Goal: Task Accomplishment & Management: Complete application form

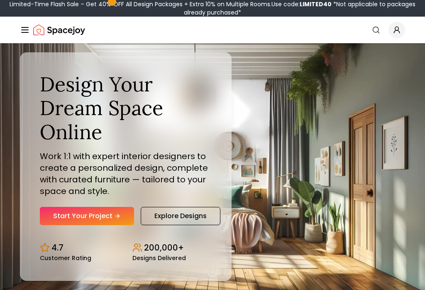
click at [105, 220] on link "Start Your Project" at bounding box center [87, 216] width 94 height 18
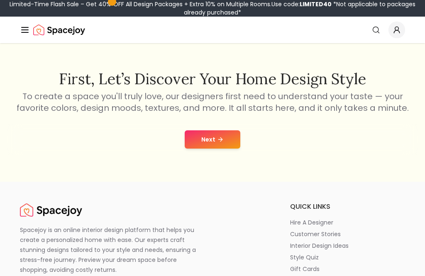
scroll to position [115, 0]
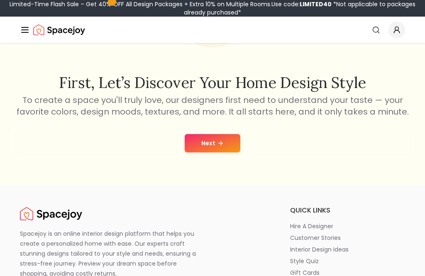
click at [233, 140] on button "Next" at bounding box center [213, 143] width 56 height 18
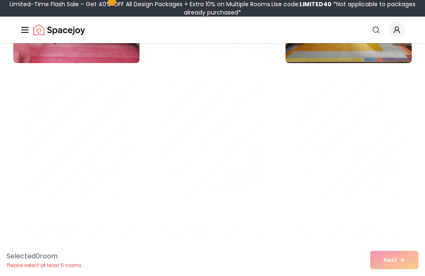
scroll to position [1049, 0]
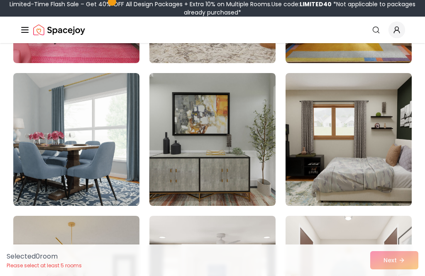
click at [373, 155] on img at bounding box center [348, 139] width 126 height 133
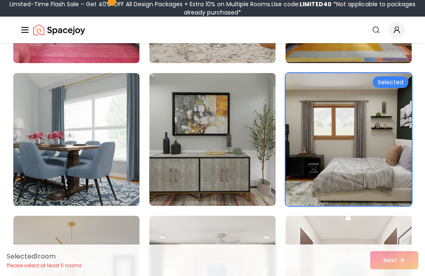
click at [396, 276] on div "Selected 1 room Please select at least 5 rooms Next" at bounding box center [212, 260] width 425 height 32
click at [373, 168] on img at bounding box center [348, 139] width 126 height 133
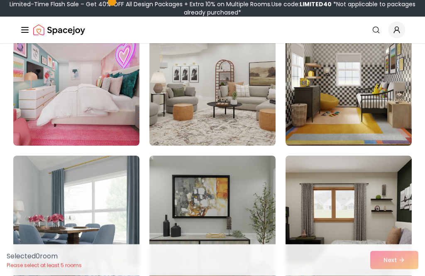
scroll to position [966, 0]
click at [100, 120] on img at bounding box center [76, 79] width 126 height 133
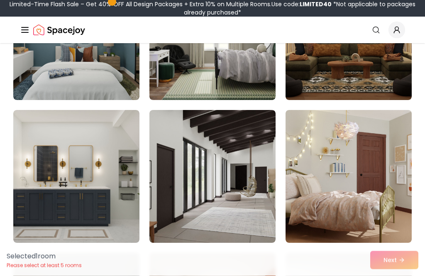
scroll to position [1583, 0]
click at [363, 180] on img at bounding box center [348, 176] width 126 height 133
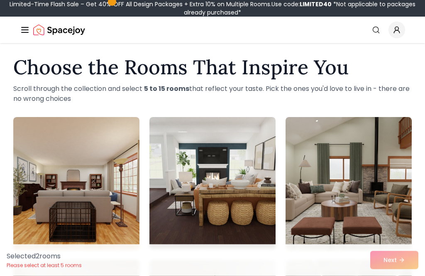
scroll to position [6, 0]
click at [94, 200] on img at bounding box center [76, 183] width 126 height 133
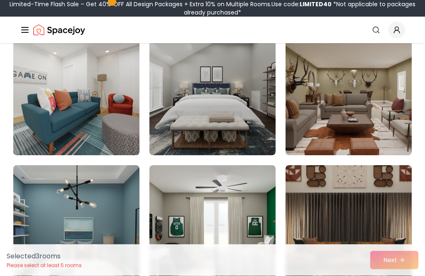
scroll to position [1385, 0]
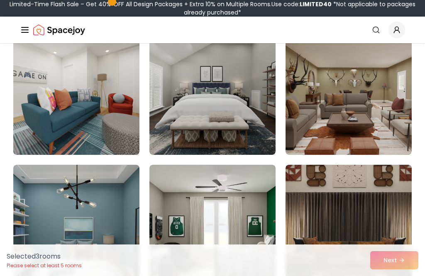
click at [249, 118] on img at bounding box center [212, 88] width 126 height 133
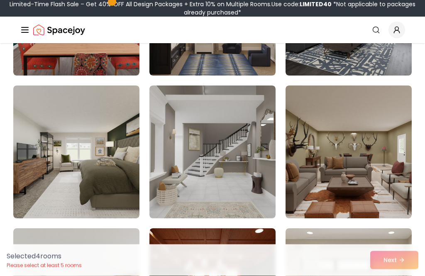
scroll to position [2606, 0]
click at [251, 177] on img at bounding box center [212, 151] width 126 height 133
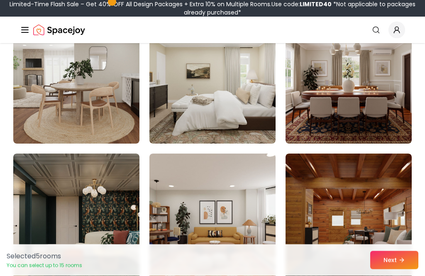
scroll to position [3522, 0]
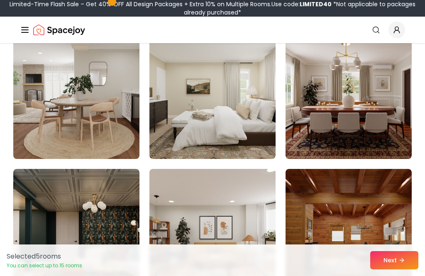
click at [101, 134] on img at bounding box center [76, 92] width 126 height 133
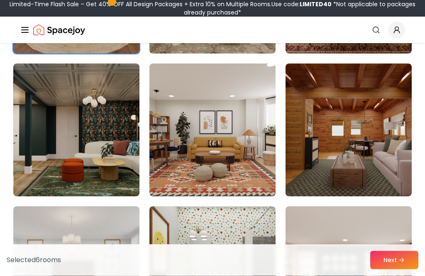
scroll to position [3633, 0]
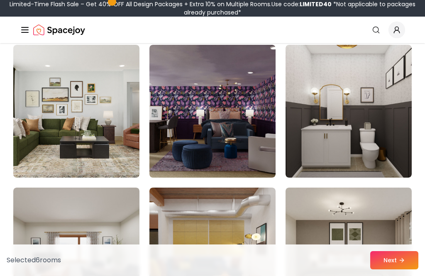
click at [371, 144] on img at bounding box center [348, 111] width 126 height 133
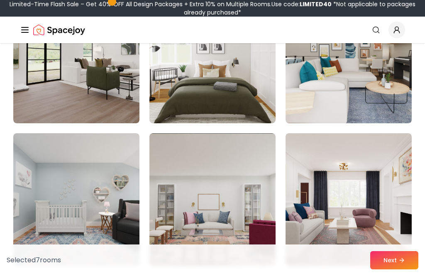
scroll to position [4416, 0]
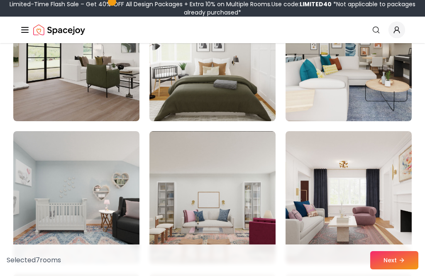
click at [97, 236] on img at bounding box center [76, 197] width 126 height 133
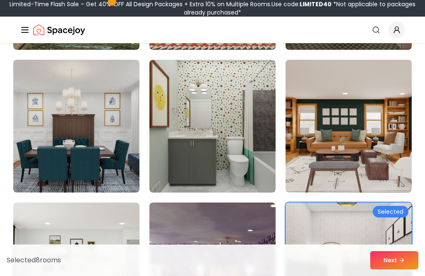
scroll to position [3756, 0]
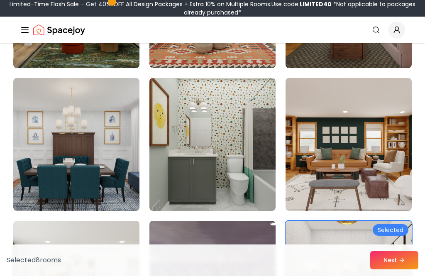
click at [246, 185] on img at bounding box center [212, 144] width 126 height 133
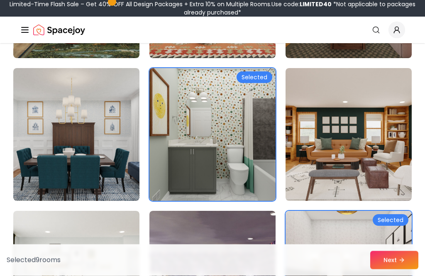
scroll to position [3765, 0]
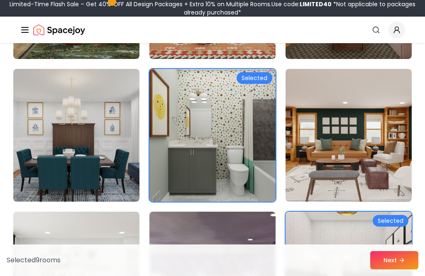
click at [103, 178] on img at bounding box center [76, 135] width 126 height 133
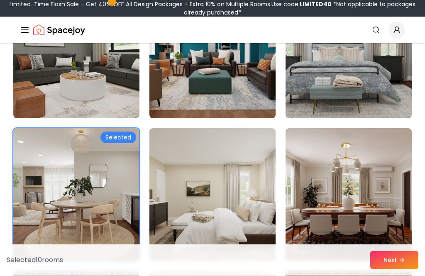
scroll to position [3420, 0]
click at [227, 225] on img at bounding box center [212, 194] width 126 height 133
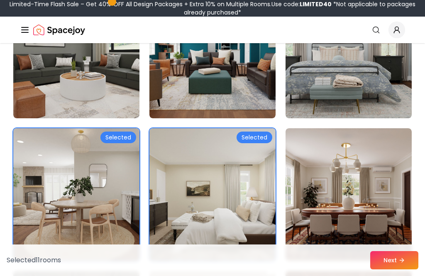
click at [390, 269] on button "Next" at bounding box center [394, 260] width 48 height 18
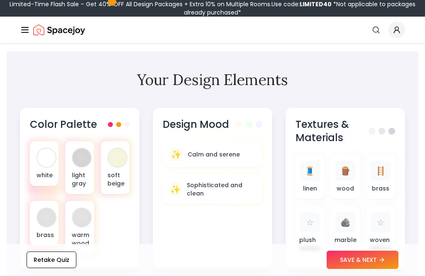
scroll to position [292, 0]
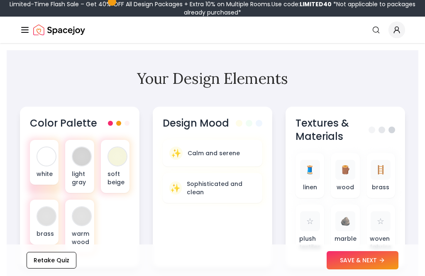
click at [46, 170] on div "white" at bounding box center [44, 162] width 29 height 45
click at [75, 170] on p "light gray" at bounding box center [79, 178] width 15 height 17
click at [42, 153] on div at bounding box center [46, 156] width 18 height 18
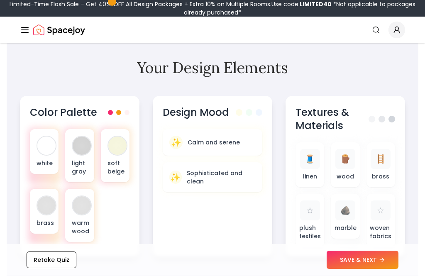
scroll to position [303, 0]
click at [209, 138] on p "Calm and serene" at bounding box center [214, 142] width 52 height 8
click at [350, 153] on span "🪵" at bounding box center [345, 159] width 10 height 12
click at [350, 207] on div "🪨" at bounding box center [345, 210] width 20 height 20
click at [352, 203] on div "🪨" at bounding box center [345, 210] width 20 height 20
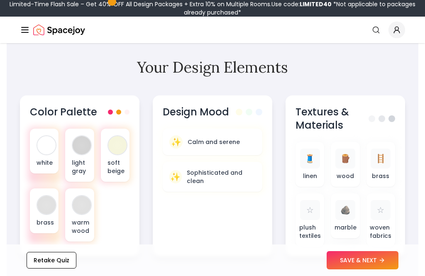
click at [349, 205] on div "🪨" at bounding box center [345, 210] width 20 height 20
click at [348, 205] on div "🪨" at bounding box center [345, 210] width 20 height 20
click at [180, 135] on div "✨" at bounding box center [175, 141] width 13 height 13
click at [344, 208] on div "🪨" at bounding box center [345, 210] width 20 height 20
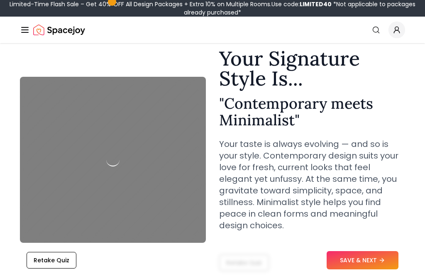
scroll to position [26, 0]
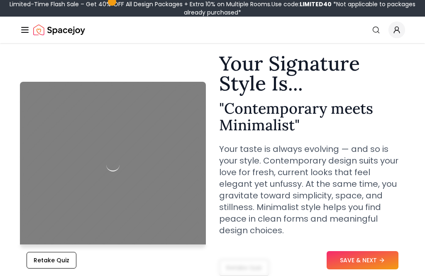
click at [359, 269] on button "SAVE & NEXT" at bounding box center [363, 260] width 72 height 18
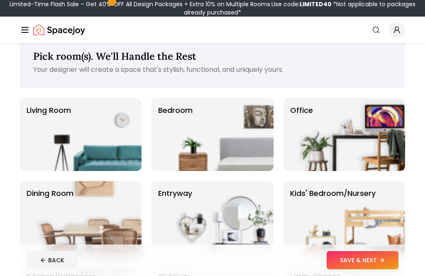
scroll to position [18, 0]
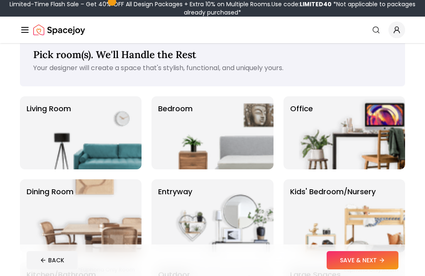
click at [248, 131] on img at bounding box center [220, 132] width 106 height 73
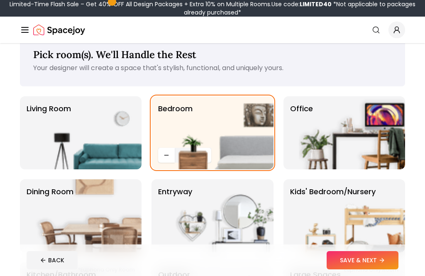
click at [57, 136] on img at bounding box center [88, 132] width 106 height 73
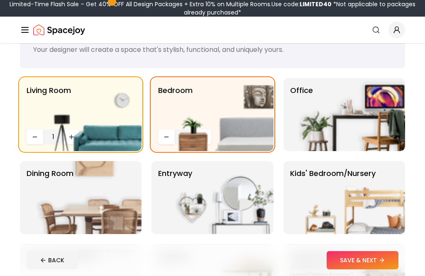
scroll to position [38, 0]
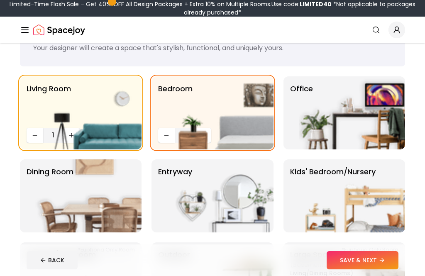
click at [368, 125] on img at bounding box center [352, 112] width 106 height 73
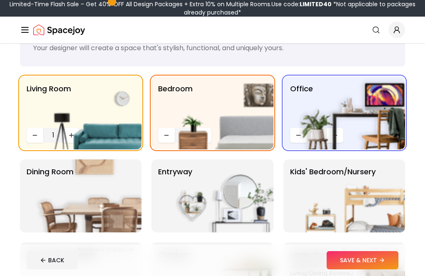
click at [76, 199] on img at bounding box center [88, 195] width 106 height 73
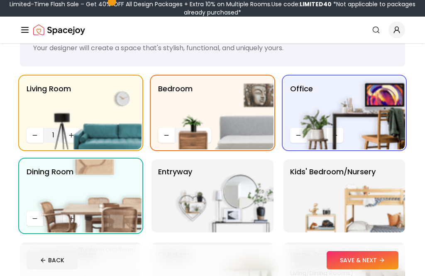
click at [347, 209] on img at bounding box center [352, 195] width 106 height 73
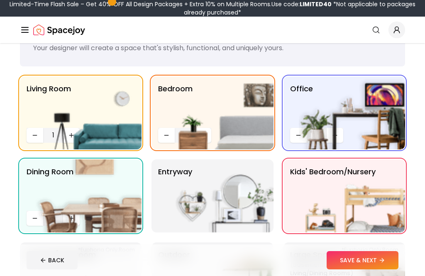
click at [193, 192] on img at bounding box center [220, 195] width 106 height 73
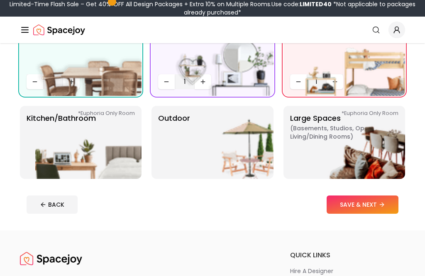
scroll to position [192, 0]
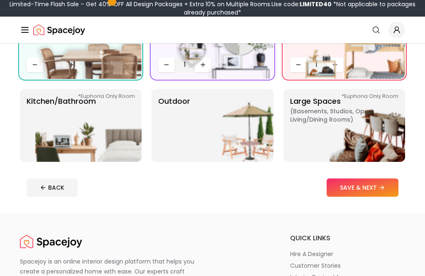
click at [65, 131] on img at bounding box center [88, 125] width 106 height 73
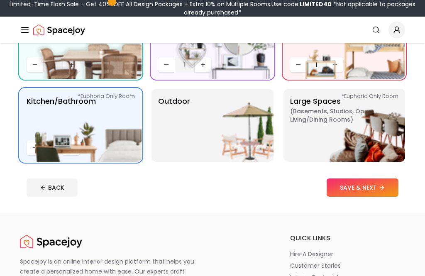
click at [365, 123] on img at bounding box center [352, 125] width 106 height 73
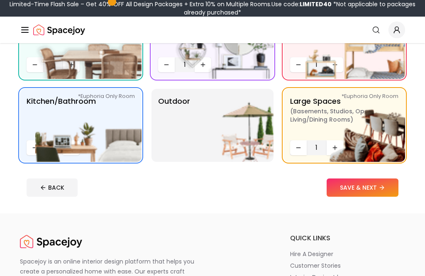
click at [256, 122] on img at bounding box center [220, 125] width 106 height 73
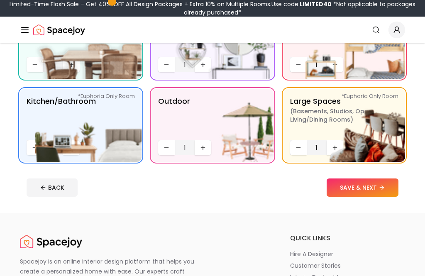
click at [370, 188] on button "SAVE & NEXT" at bounding box center [363, 187] width 72 height 18
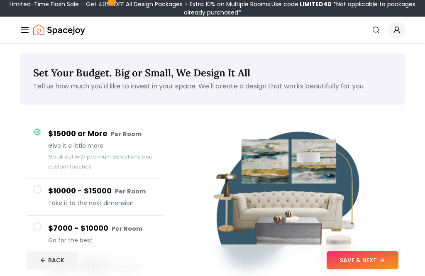
scroll to position [218, 0]
